Goal: Check status: Check status

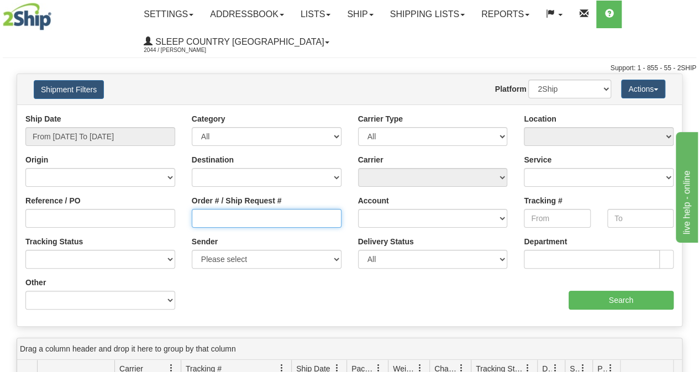
click at [224, 223] on input "Order # / Ship Request #" at bounding box center [267, 218] width 150 height 19
paste input "9002I061691"
type input "9002I061691"
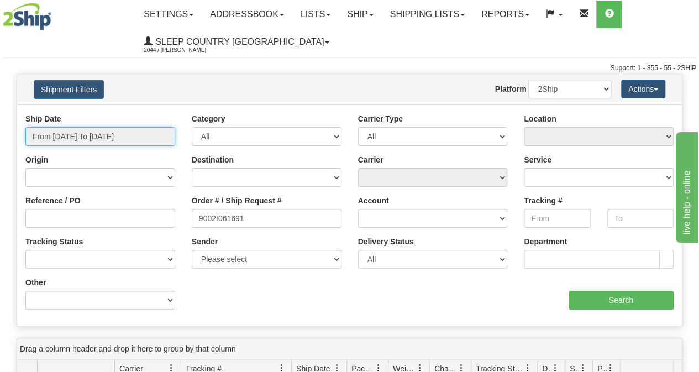
click at [93, 134] on input "From [DATE] To [DATE]" at bounding box center [100, 136] width 150 height 19
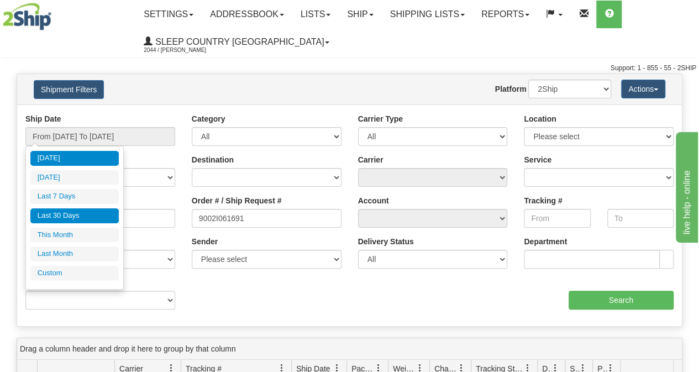
click at [72, 216] on li "Last 30 Days" at bounding box center [74, 215] width 88 height 15
type input "From [DATE] To [DATE]"
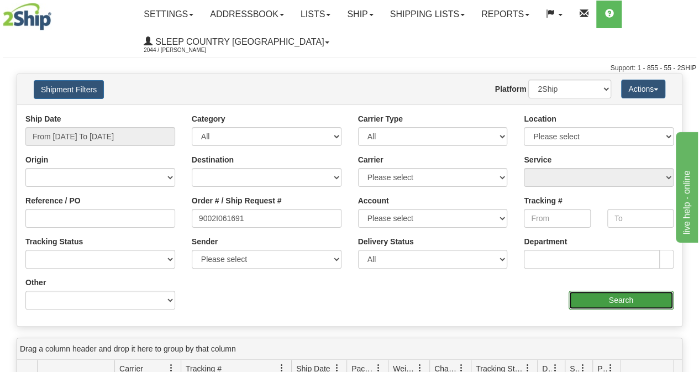
click at [604, 294] on input "Search" at bounding box center [621, 300] width 106 height 19
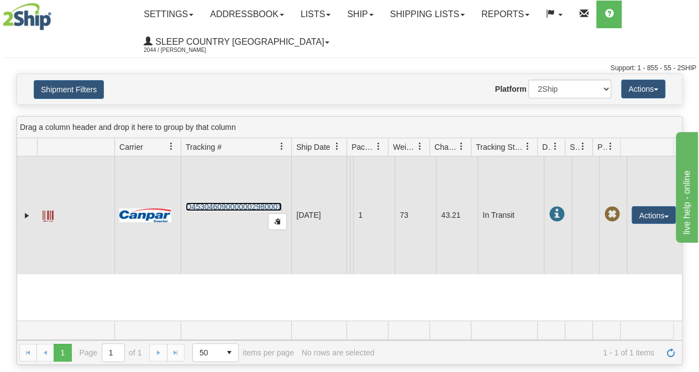
click at [240, 211] on link "D453046090000002980001" at bounding box center [234, 206] width 96 height 9
